Goal: Task Accomplishment & Management: Manage account settings

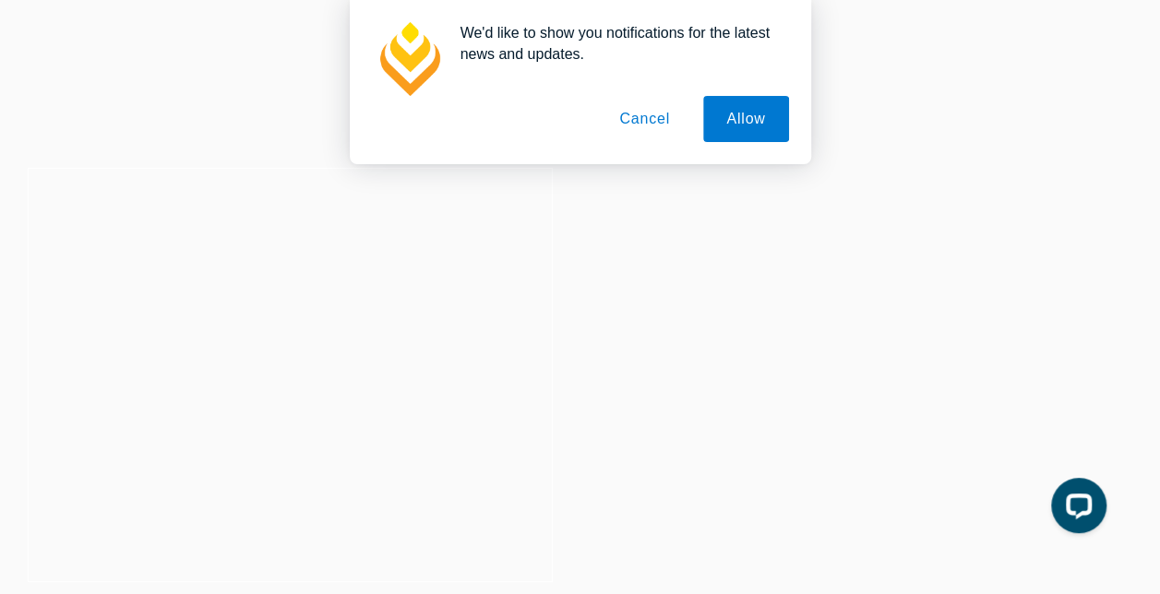
click at [657, 125] on button "Cancel" at bounding box center [644, 119] width 97 height 46
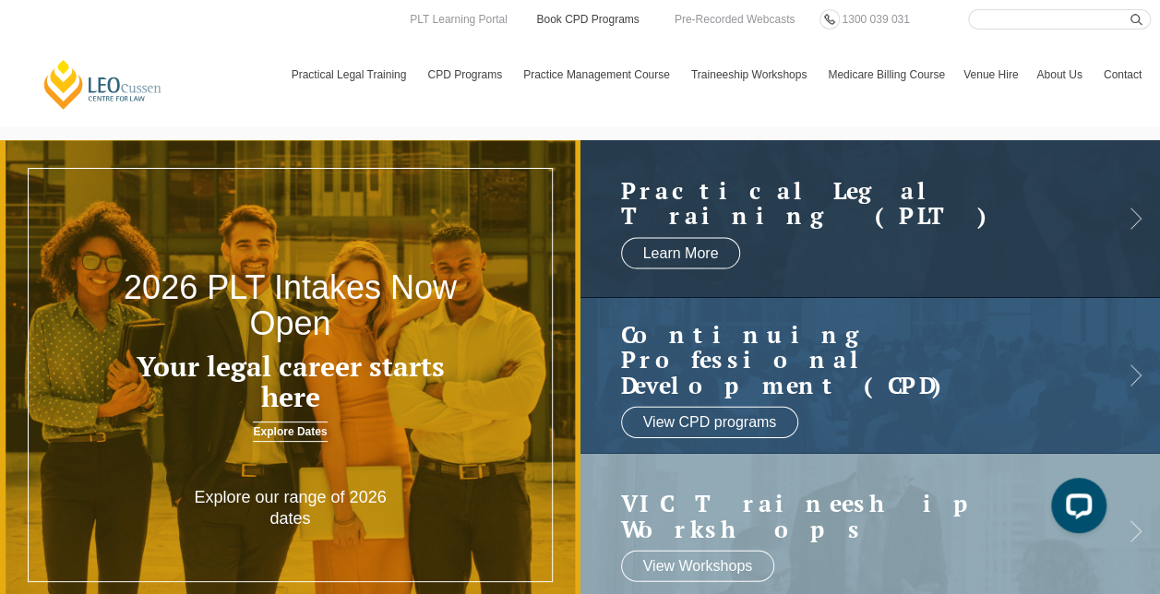
click at [580, 15] on link "Book CPD Programs" at bounding box center [587, 19] width 106 height 20
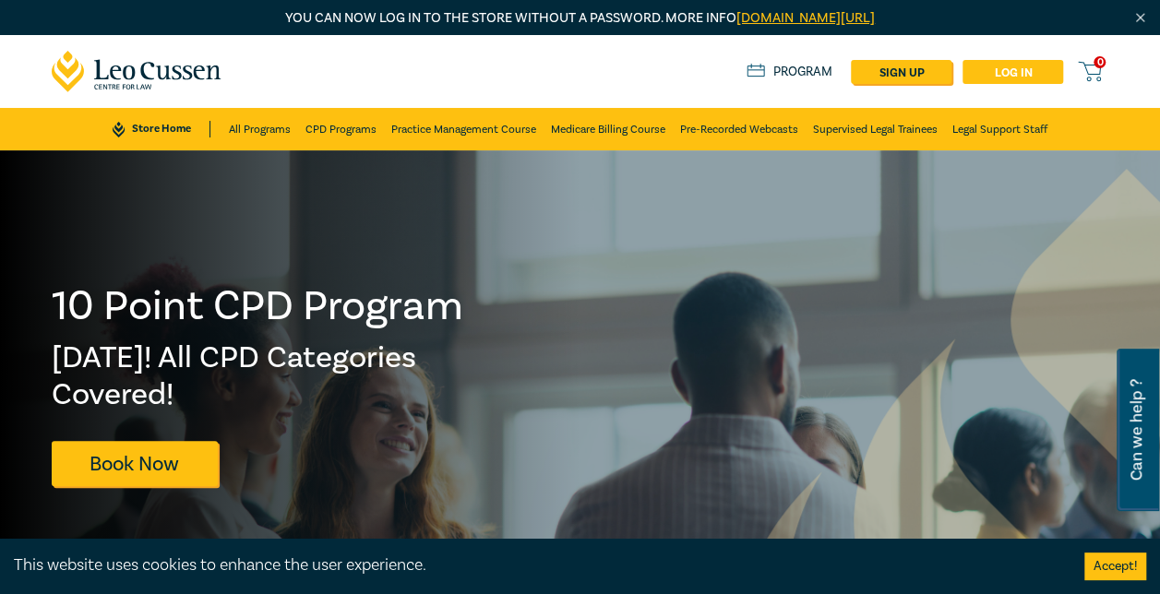
click at [1015, 74] on link "Log in" at bounding box center [1013, 72] width 101 height 24
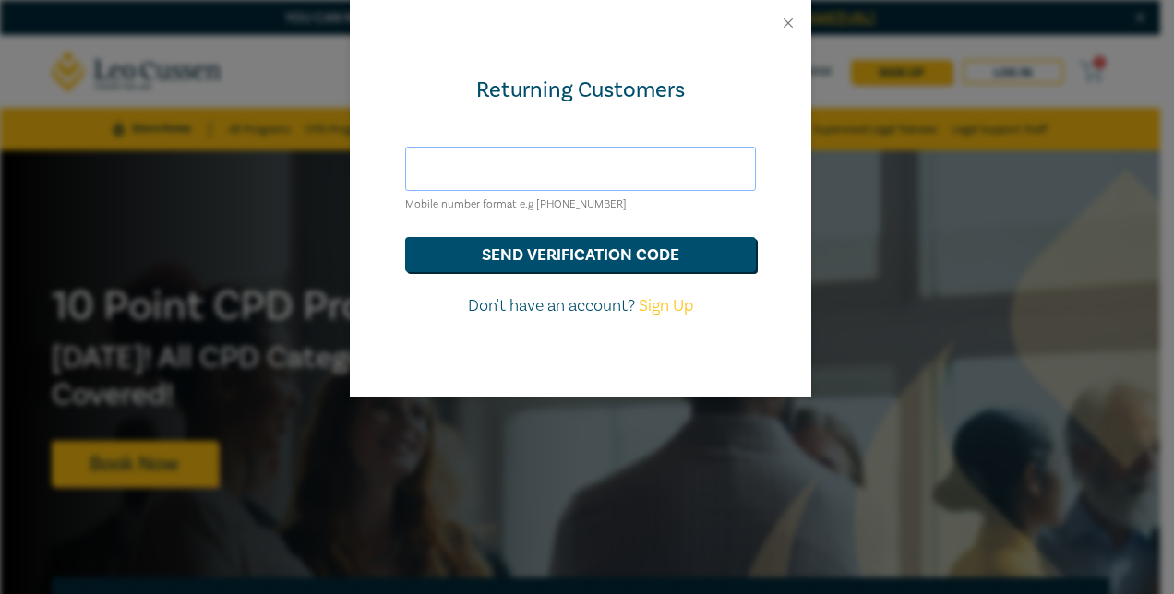
click at [639, 169] on input "text" at bounding box center [580, 169] width 351 height 44
click at [674, 111] on div "Returning Customers Mobile number format e.g +61 000000000 send verification co…" at bounding box center [581, 221] width 462 height 351
click at [632, 168] on input "text" at bounding box center [580, 169] width 351 height 44
type input "+61411863564"
click at [598, 254] on button "send verification code" at bounding box center [580, 254] width 351 height 35
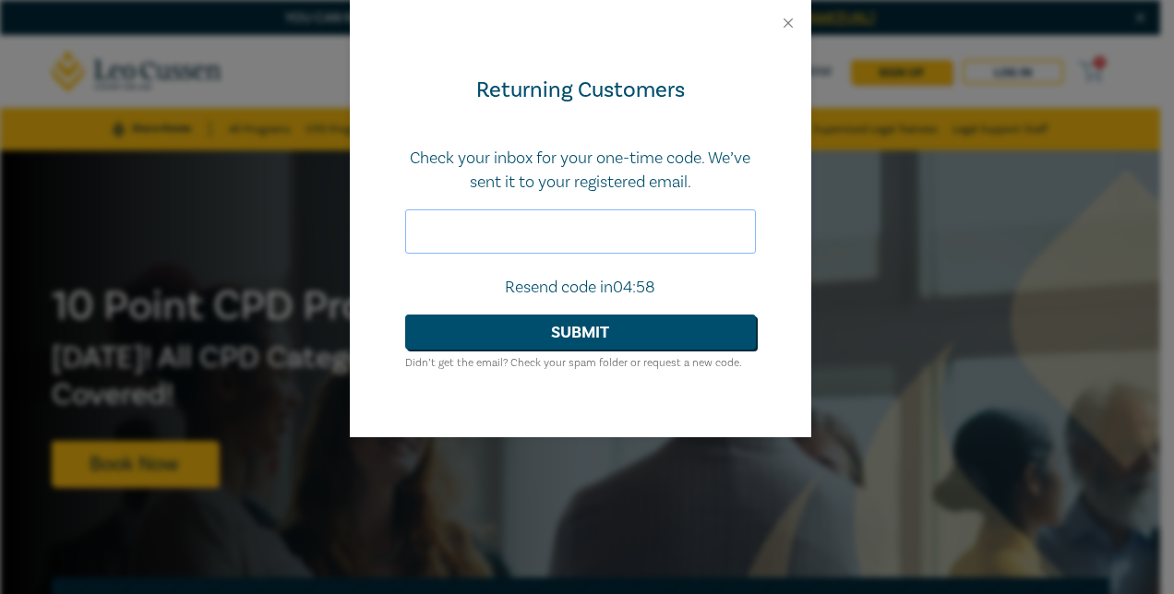
click at [541, 230] on input "text" at bounding box center [580, 232] width 351 height 44
click at [543, 221] on input "text" at bounding box center [580, 232] width 351 height 44
type input "847707"
click at [599, 346] on button "Submit" at bounding box center [580, 332] width 351 height 35
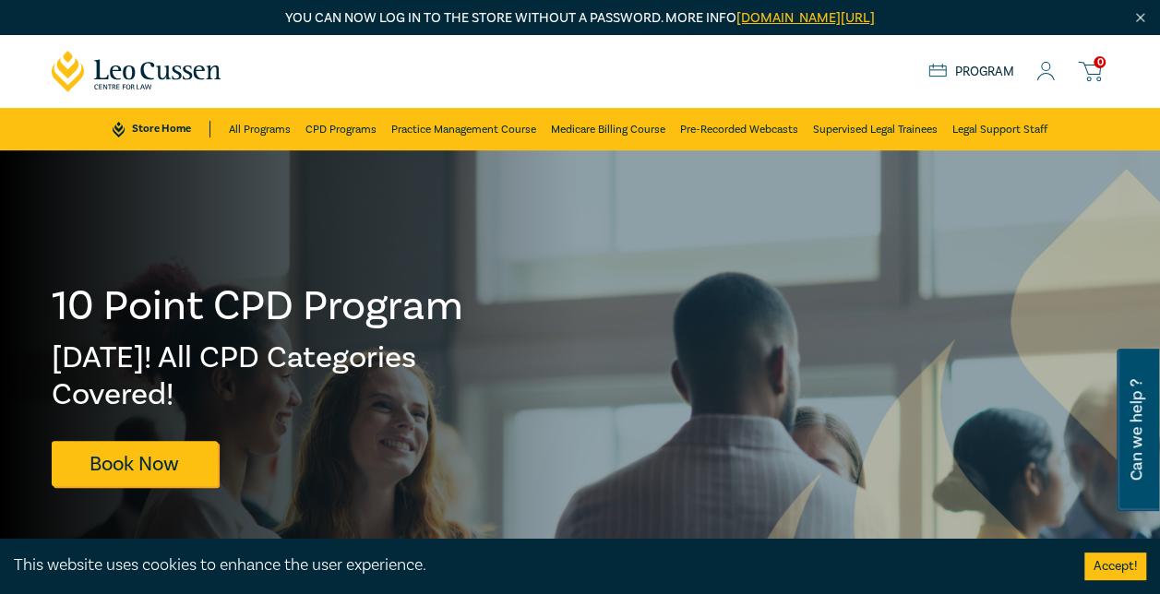
click at [1055, 78] on div "Store Home About us Program 0" at bounding box center [1019, 71] width 181 height 23
click at [1037, 72] on icon at bounding box center [1046, 71] width 18 height 19
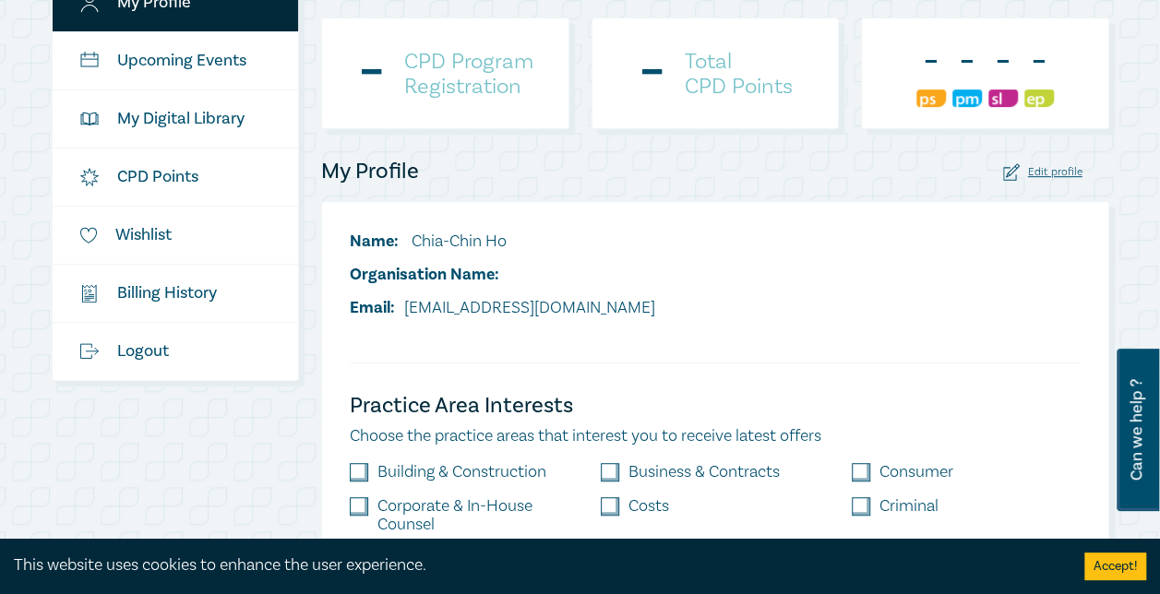
scroll to position [369, 0]
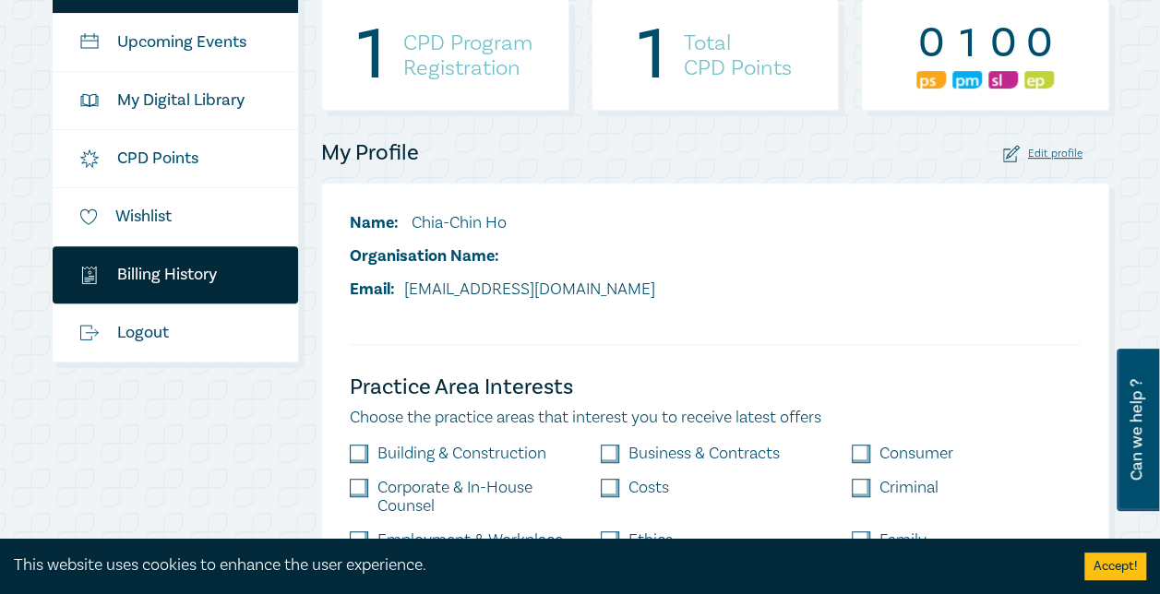
click at [182, 281] on link "$ Billing History" at bounding box center [176, 274] width 246 height 57
